Goal: Transaction & Acquisition: Purchase product/service

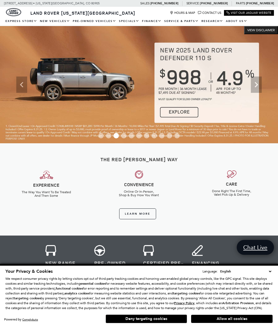
click at [0, 0] on link "Range Rover Sport" at bounding box center [0, 0] width 0 height 0
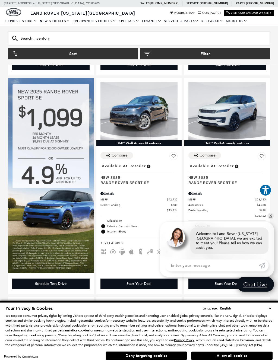
scroll to position [292, 0]
click at [273, 219] on link "✕" at bounding box center [270, 216] width 7 height 7
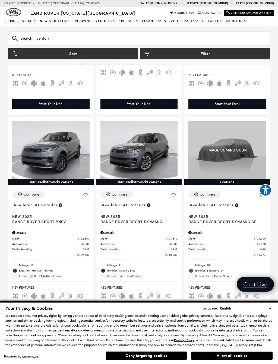
scroll to position [690, 0]
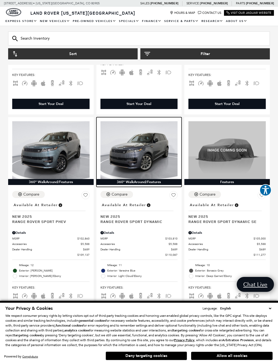
click at [142, 169] on img at bounding box center [138, 150] width 77 height 58
click at [146, 129] on img at bounding box center [138, 150] width 77 height 58
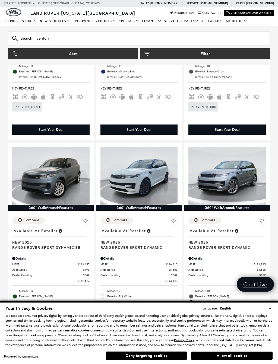
scroll to position [895, 0]
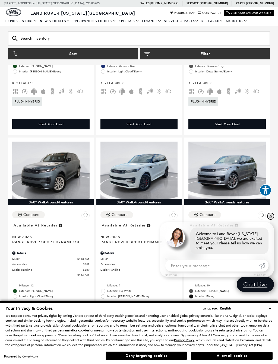
click at [271, 220] on link "✕" at bounding box center [270, 216] width 7 height 7
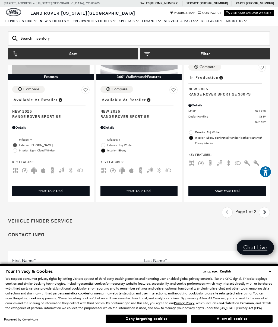
scroll to position [1457, 0]
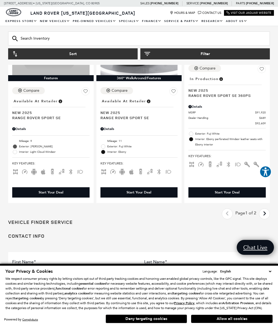
click at [265, 209] on icon "next page" at bounding box center [265, 213] width 4 height 9
